Goal: Find contact information: Find contact information

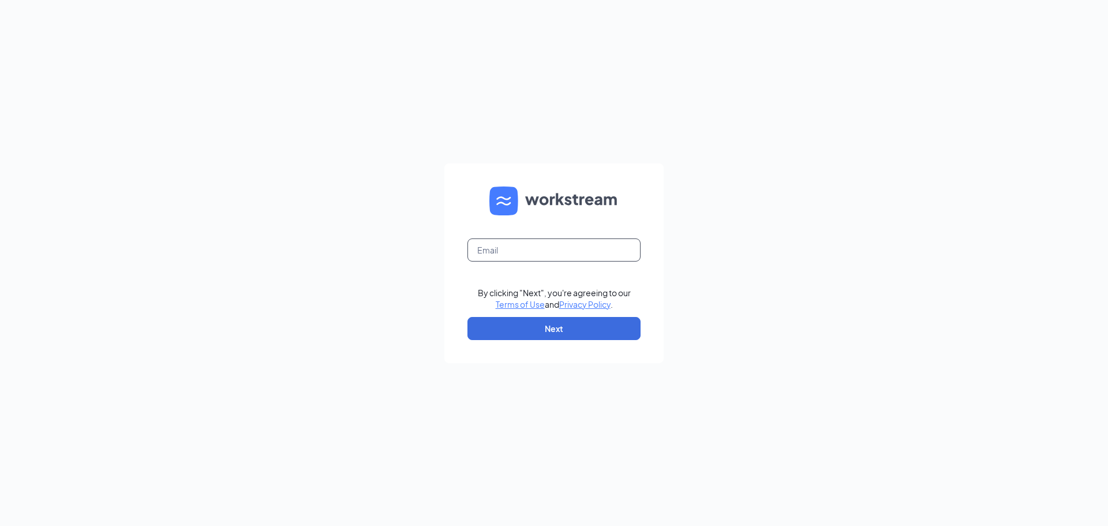
click at [543, 246] on input "text" at bounding box center [554, 249] width 173 height 23
type input "restfhs1844@firehousesubs.com"
click at [540, 333] on button "Next" at bounding box center [554, 328] width 173 height 23
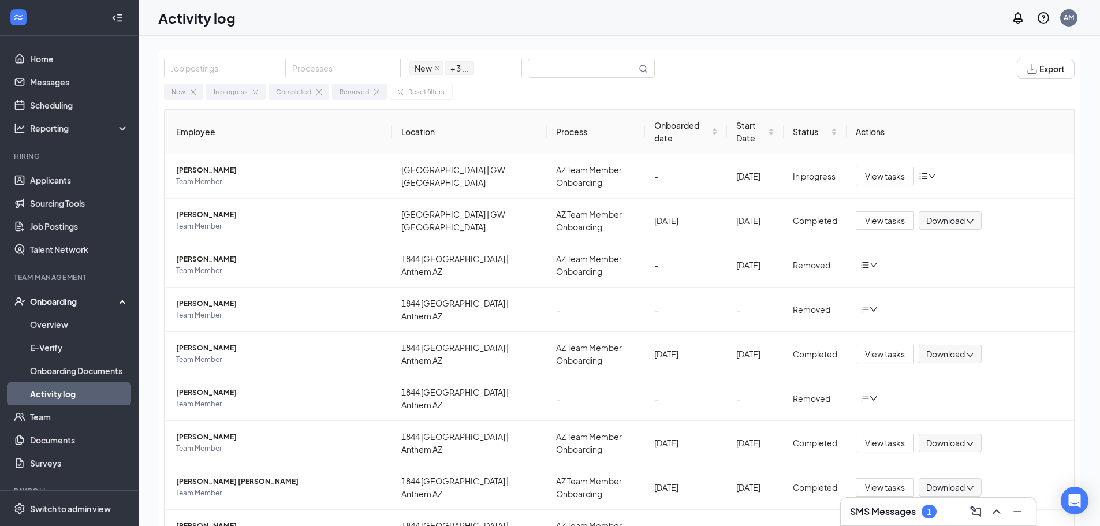
click at [944, 513] on div "SMS Messages 1" at bounding box center [938, 511] width 177 height 18
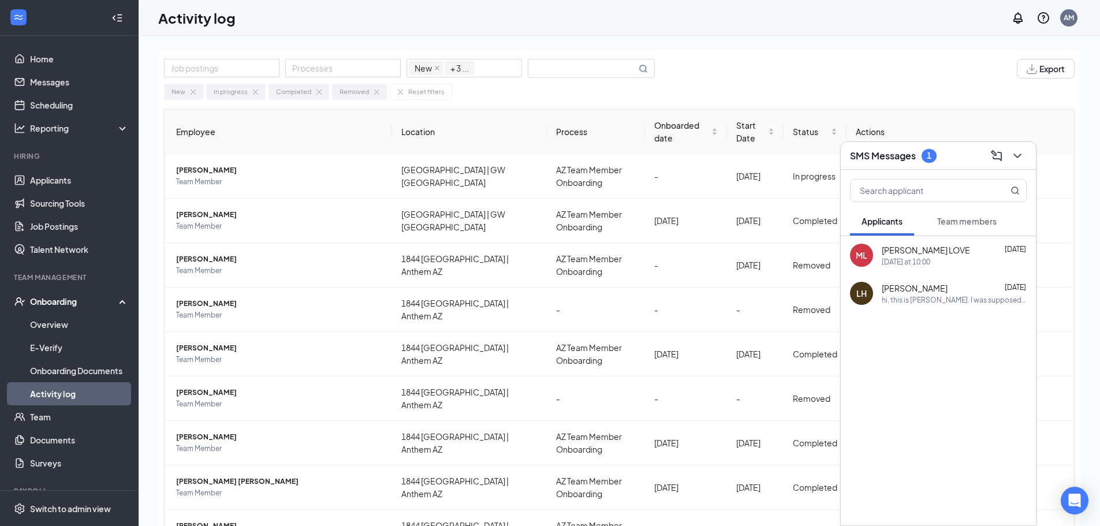
click at [977, 221] on span "Team members" at bounding box center [966, 221] width 59 height 10
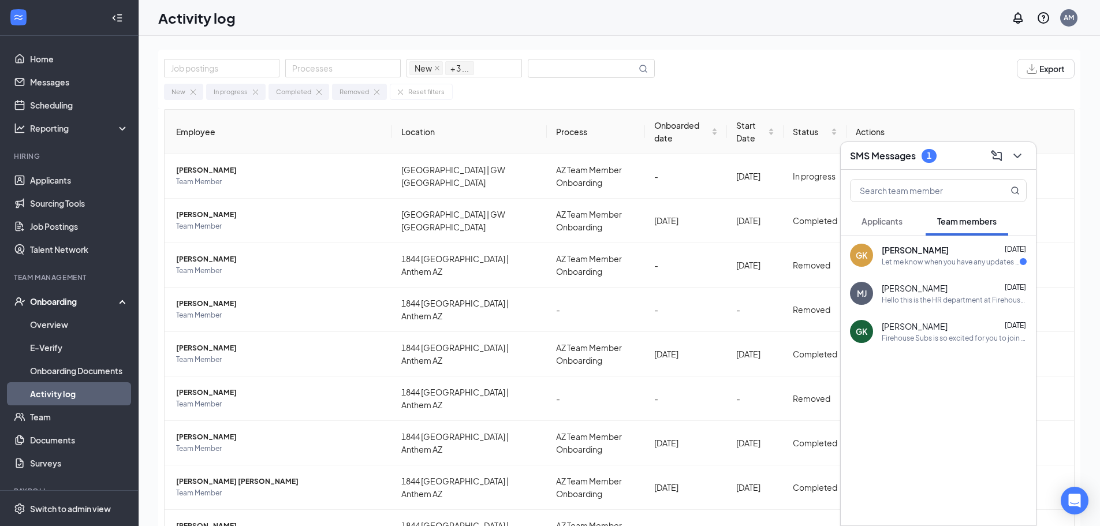
click at [966, 251] on div "[PERSON_NAME] [DATE]" at bounding box center [953, 250] width 145 height 12
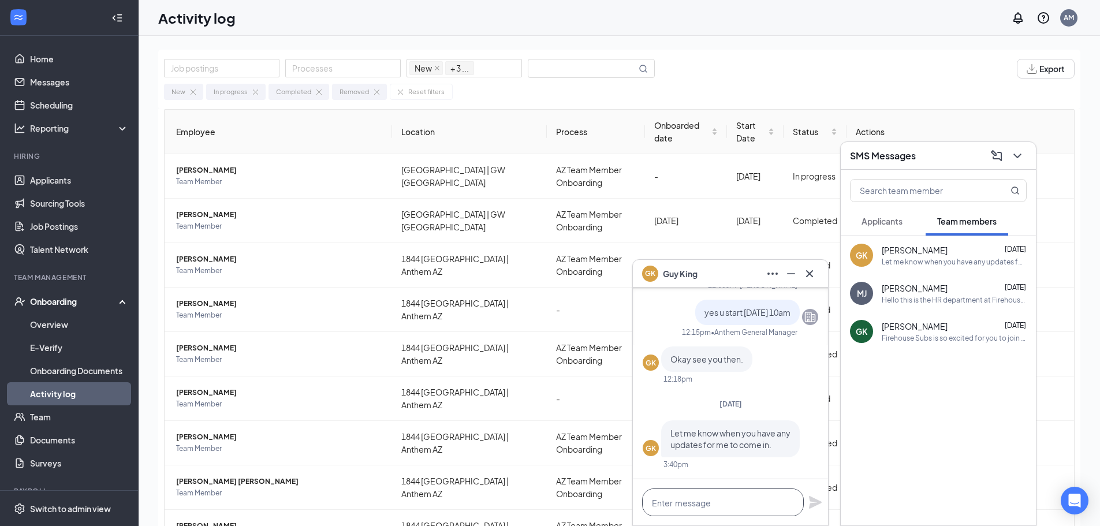
click at [715, 507] on textarea at bounding box center [723, 502] width 162 height 28
click at [1022, 149] on icon "ChevronDown" at bounding box center [1017, 156] width 14 height 14
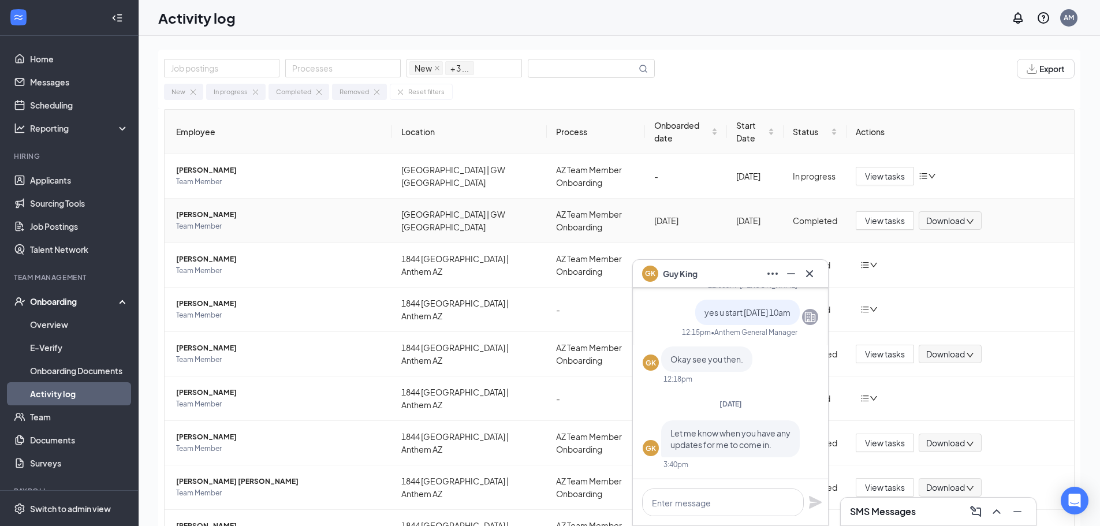
click at [238, 217] on span "[PERSON_NAME]" at bounding box center [279, 215] width 207 height 12
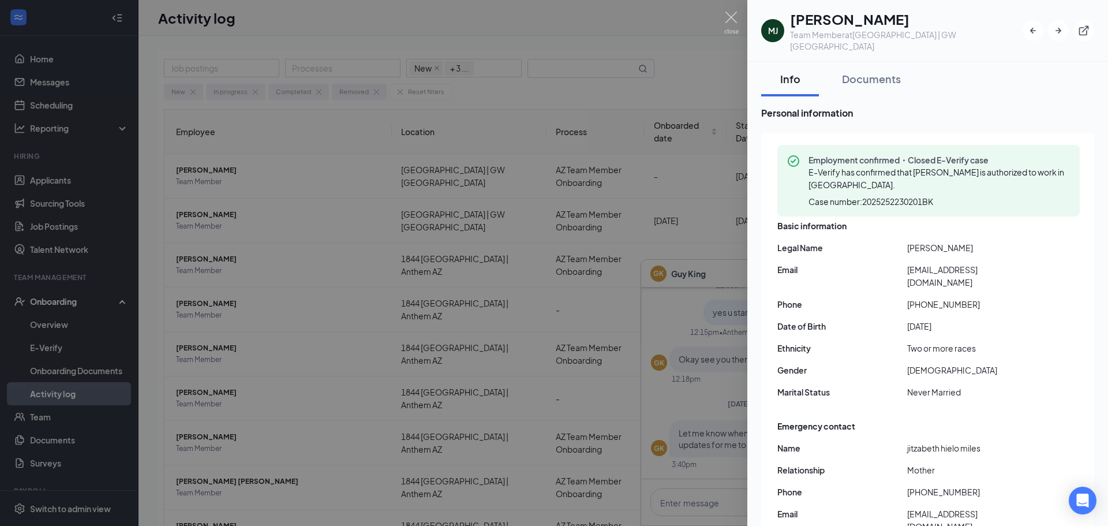
click at [914, 298] on span "[PHONE_NUMBER]" at bounding box center [972, 304] width 130 height 13
copy span "16025393175"
click at [937, 274] on span "[EMAIL_ADDRESS][DOMAIN_NAME]" at bounding box center [972, 275] width 130 height 25
click at [935, 274] on span "[EMAIL_ADDRESS][DOMAIN_NAME]" at bounding box center [972, 275] width 130 height 25
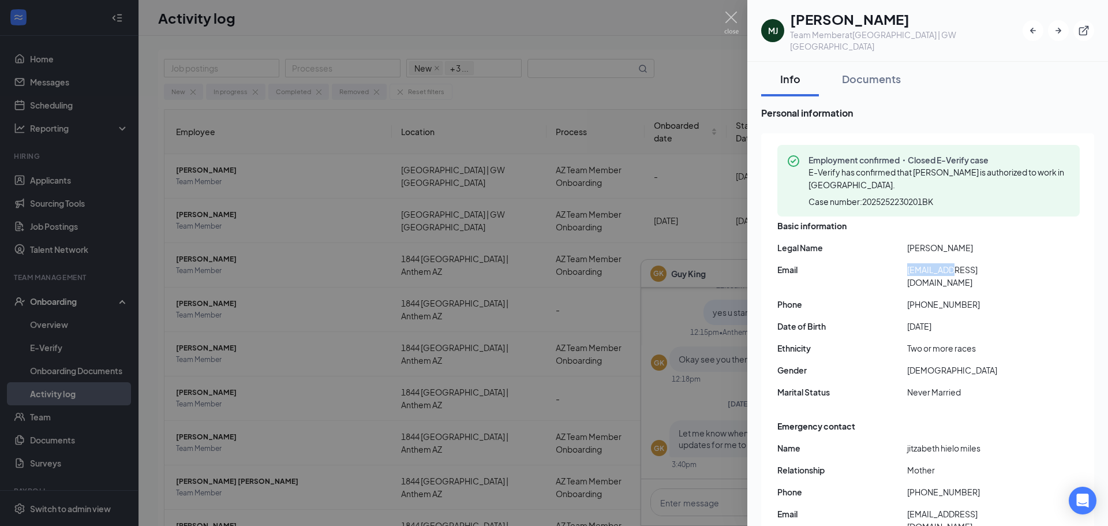
click at [935, 274] on span "[EMAIL_ADDRESS][DOMAIN_NAME]" at bounding box center [972, 275] width 130 height 25
click at [937, 271] on span "[EMAIL_ADDRESS][DOMAIN_NAME]" at bounding box center [972, 275] width 130 height 25
drag, startPoint x: 937, startPoint y: 271, endPoint x: 959, endPoint y: 269, distance: 21.5
click at [959, 269] on span "[EMAIL_ADDRESS][DOMAIN_NAME]" at bounding box center [972, 275] width 130 height 25
